Goal: Task Accomplishment & Management: Use online tool/utility

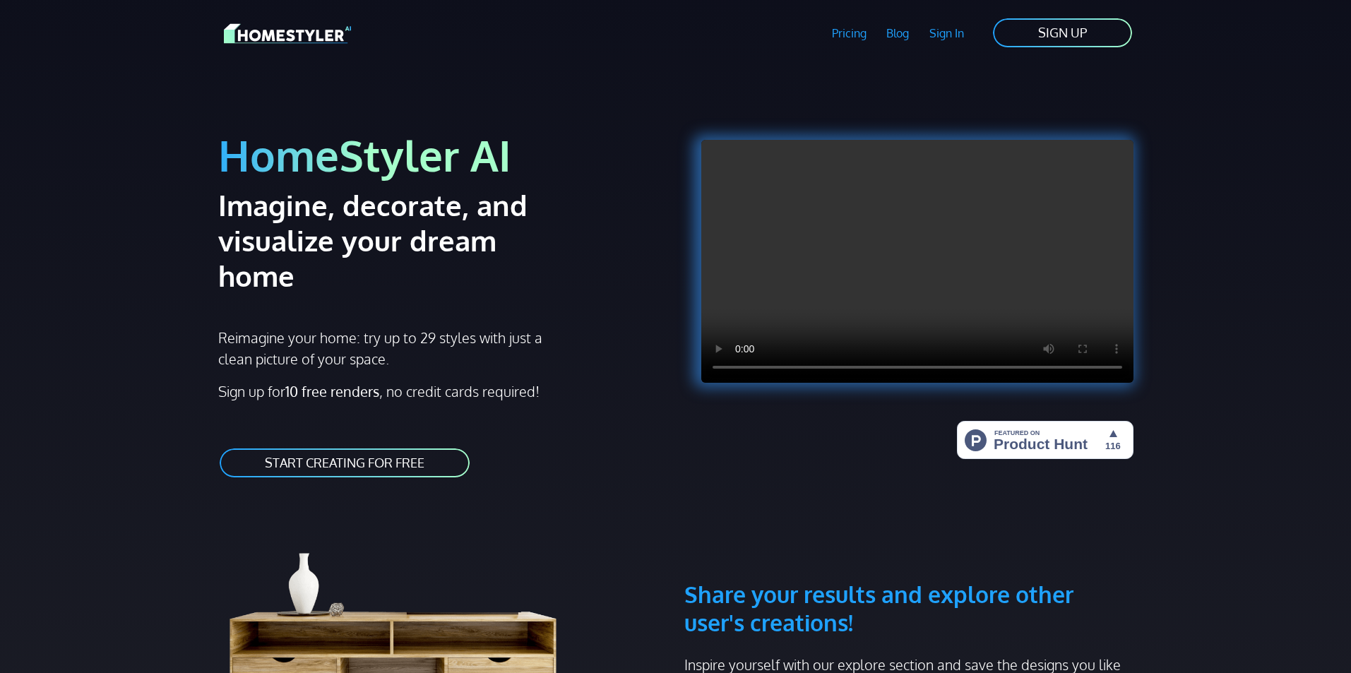
click at [408, 447] on link "START CREATING FOR FREE" at bounding box center [344, 463] width 253 height 32
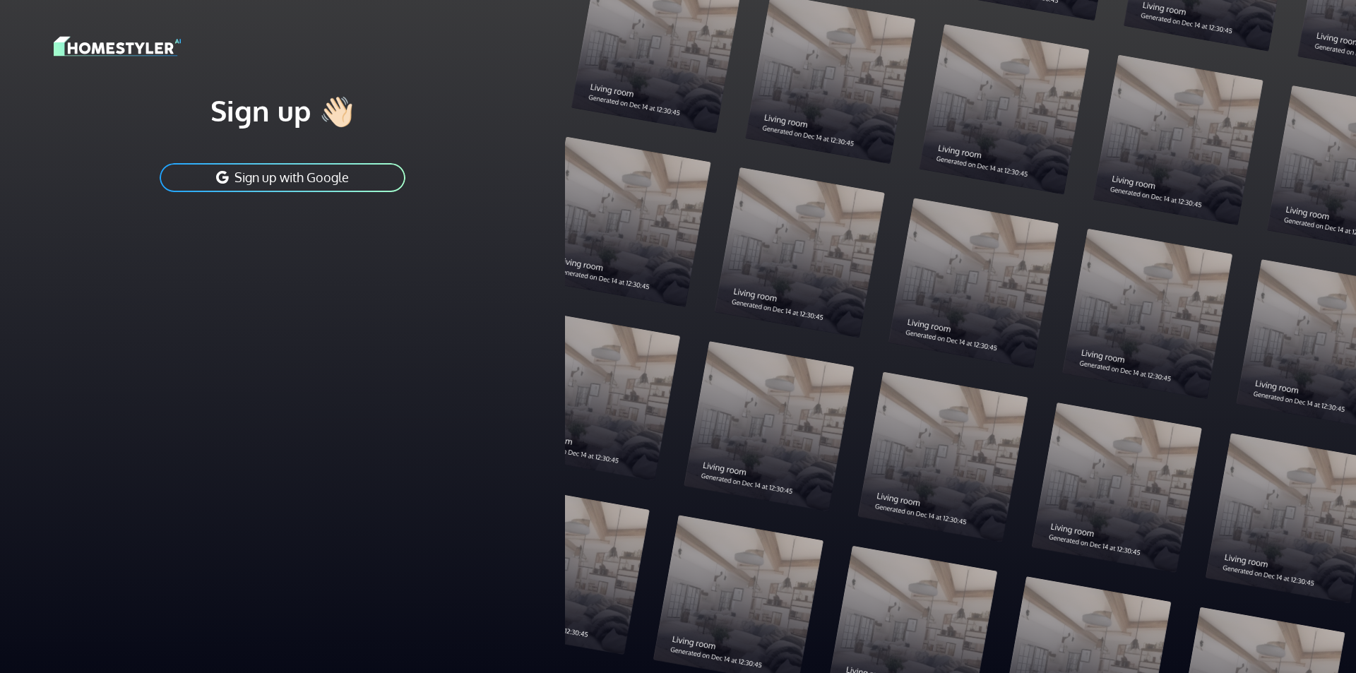
click at [339, 188] on button "Sign up with Google" at bounding box center [282, 178] width 249 height 32
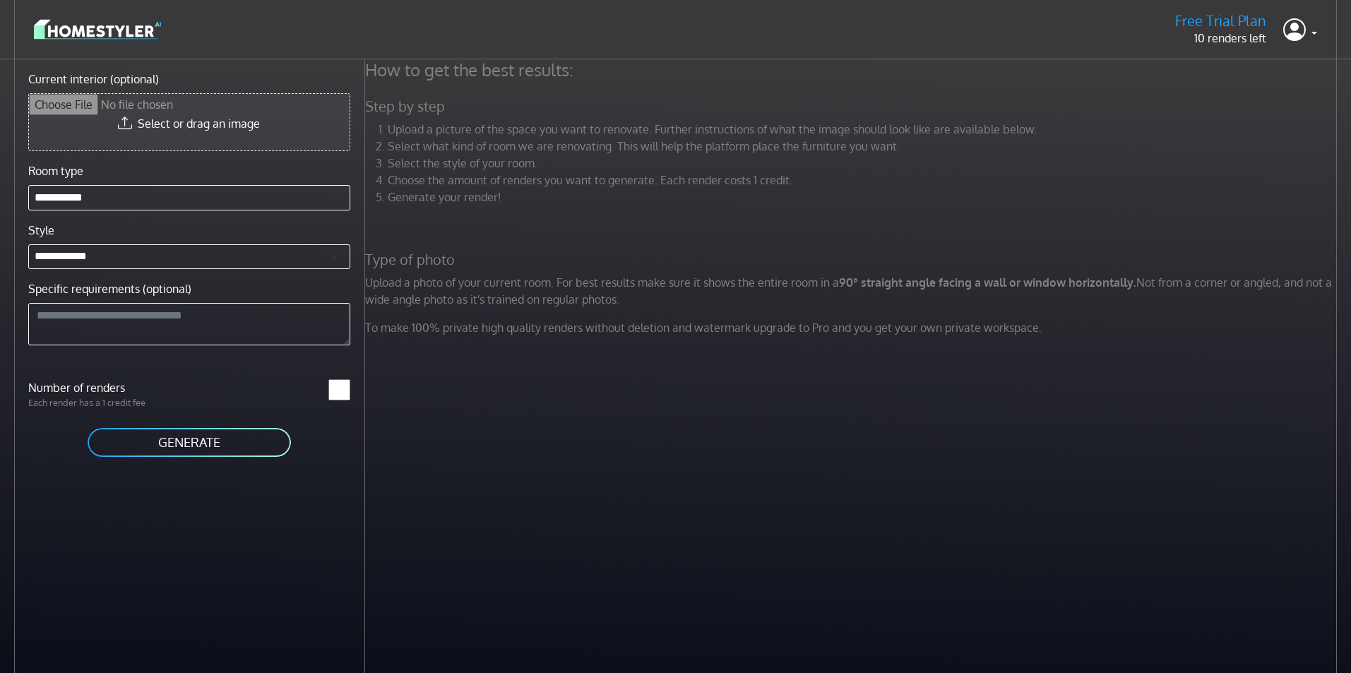
click at [227, 137] on input "Current interior (optional)" at bounding box center [189, 122] width 321 height 57
